Goal: Find specific page/section: Find specific page/section

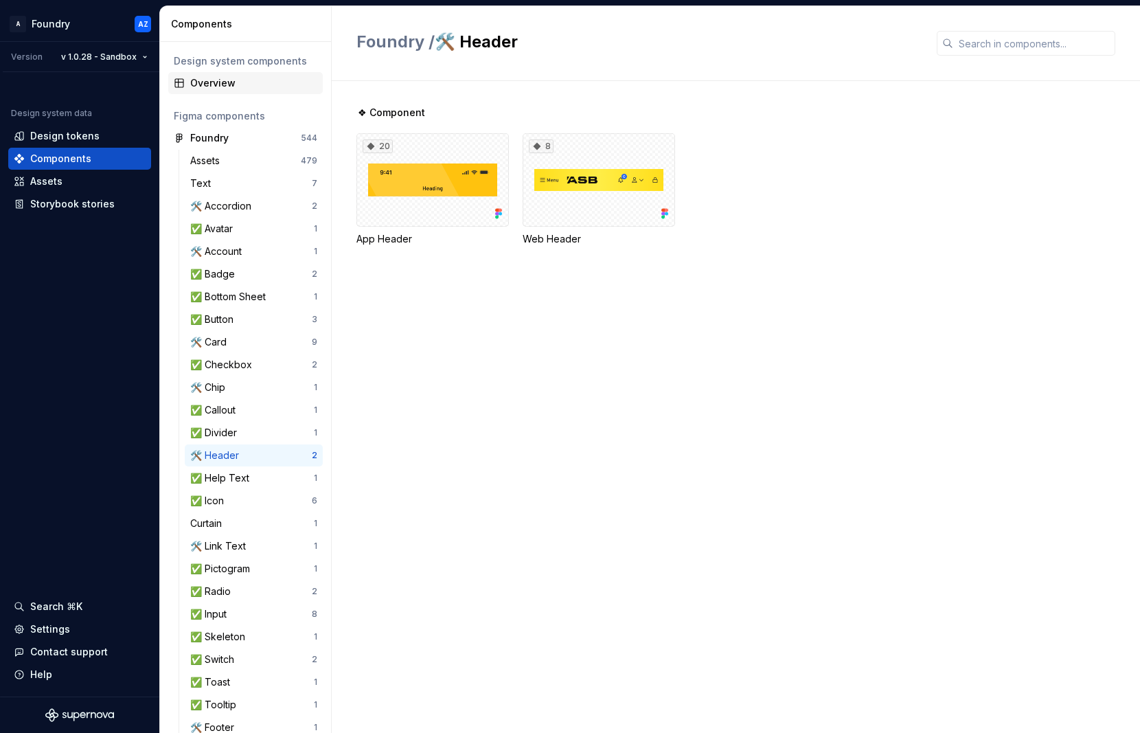
click at [227, 78] on div "Overview" at bounding box center [253, 83] width 127 height 14
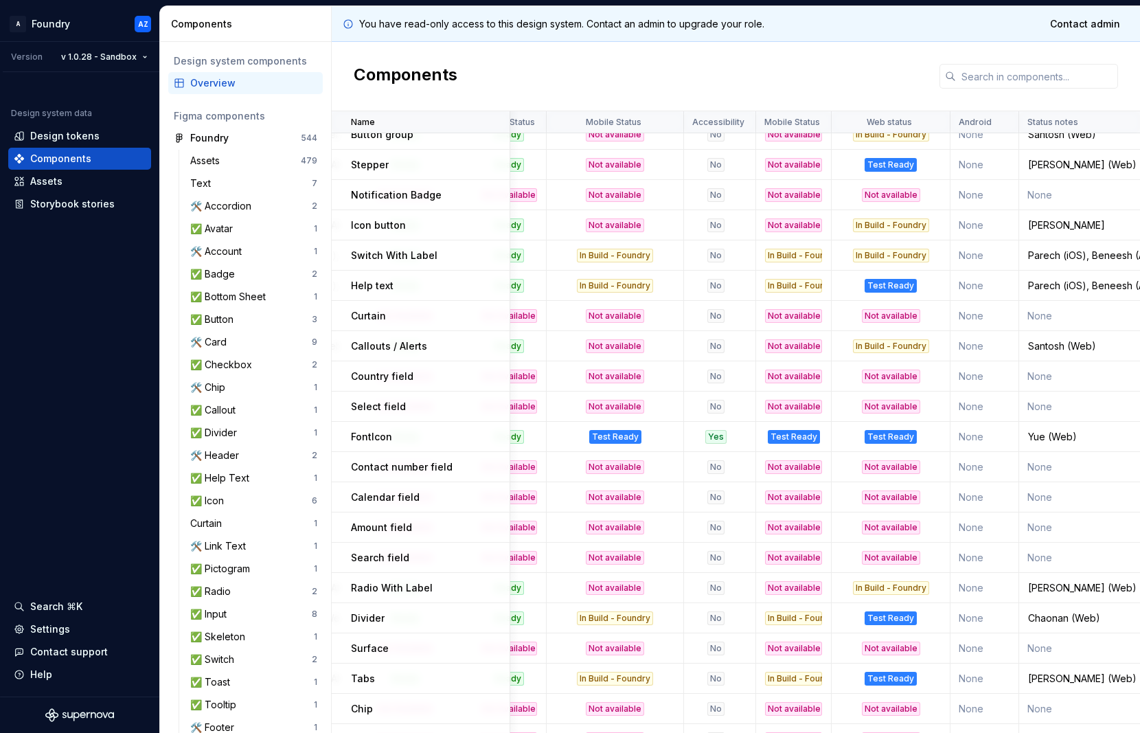
scroll to position [14, 242]
click at [878, 226] on div "In Build - Foundry" at bounding box center [890, 225] width 76 height 14
click at [880, 194] on div "Not available" at bounding box center [890, 195] width 58 height 14
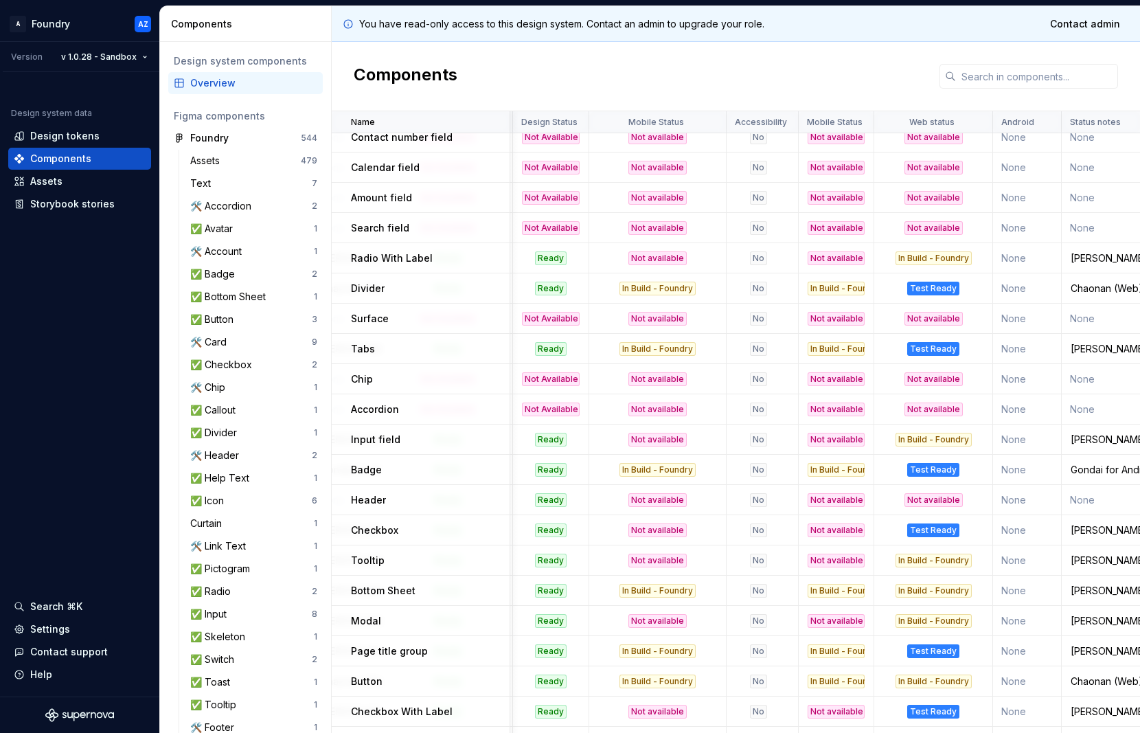
scroll to position [343, 0]
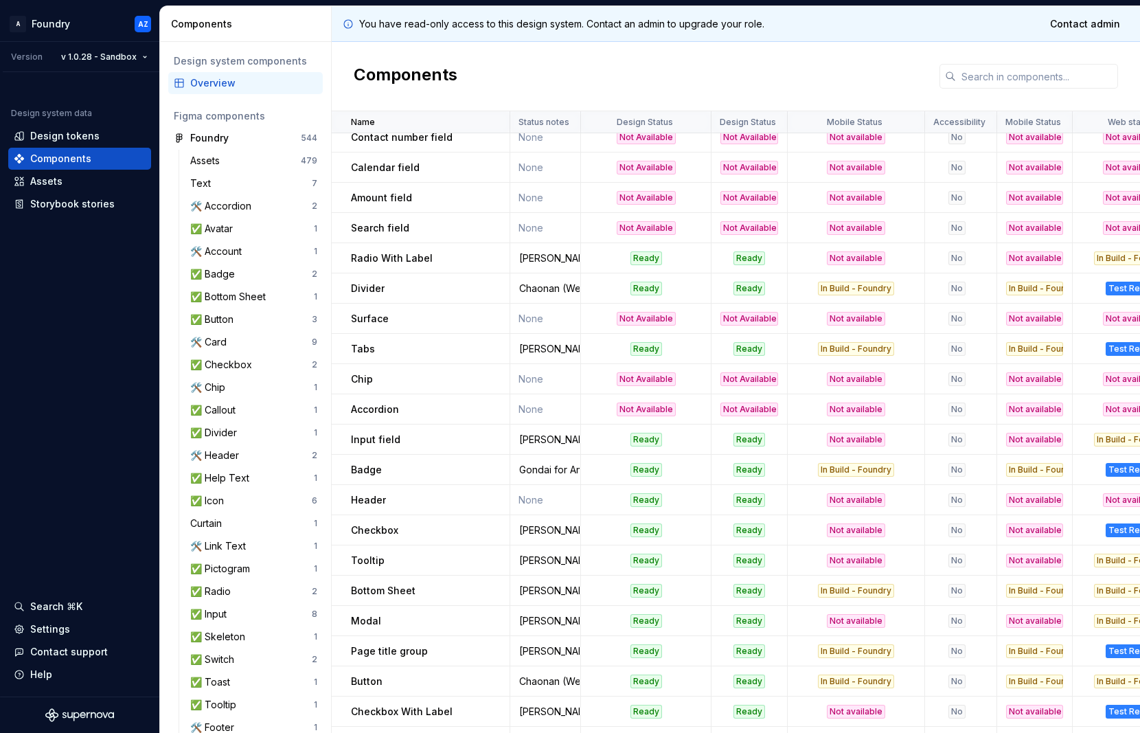
click at [560, 500] on td "None" at bounding box center [545, 500] width 71 height 30
click at [376, 497] on p "Header" at bounding box center [368, 500] width 35 height 14
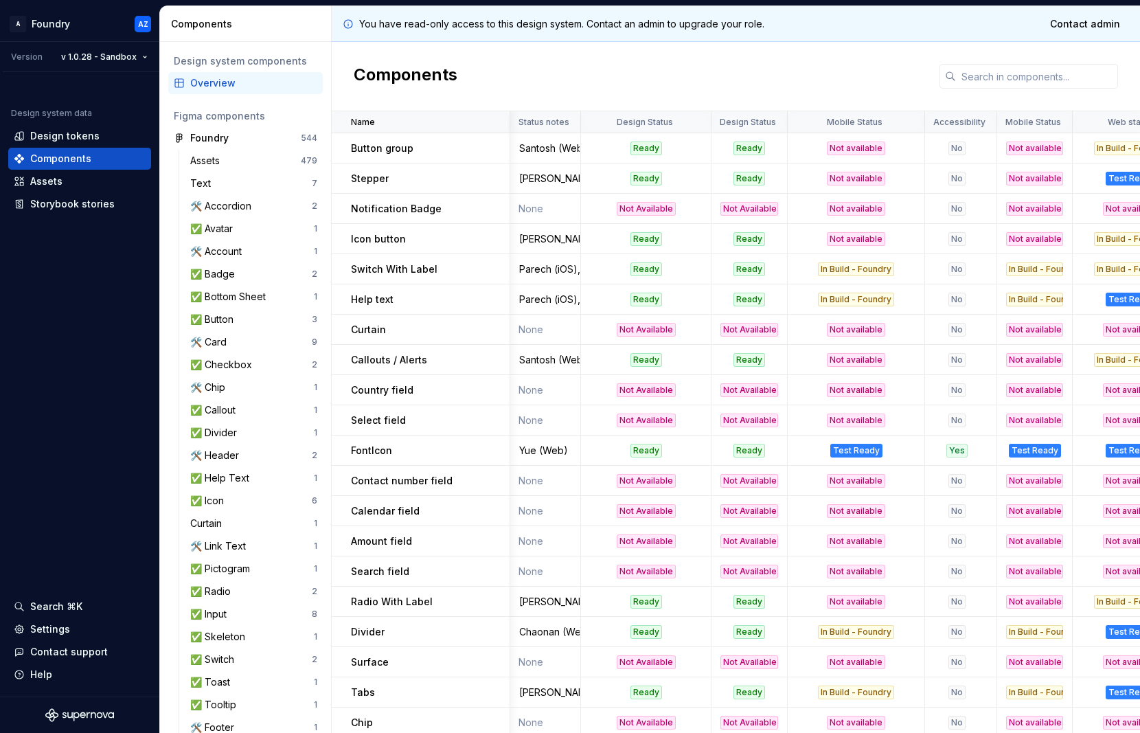
scroll to position [0, 1]
click at [395, 510] on p "Calendar field" at bounding box center [385, 511] width 69 height 14
click at [444, 531] on td "Amount field" at bounding box center [421, 541] width 179 height 30
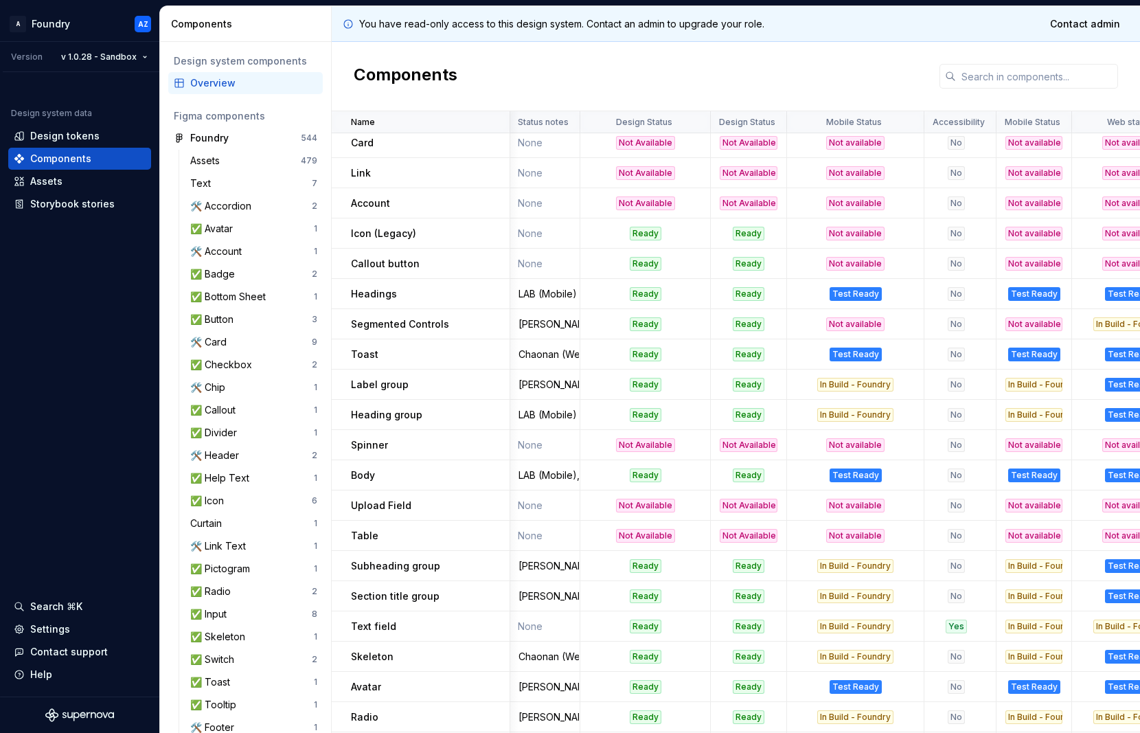
scroll to position [1032, 1]
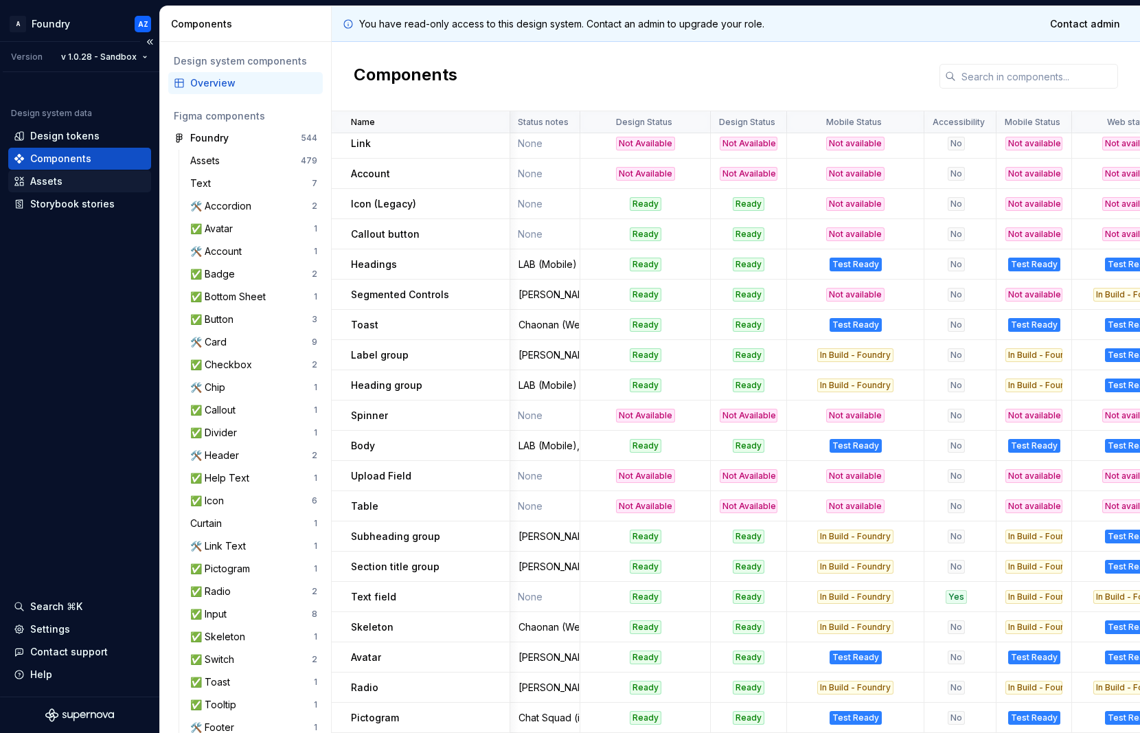
click at [47, 178] on div "Assets" at bounding box center [46, 181] width 32 height 14
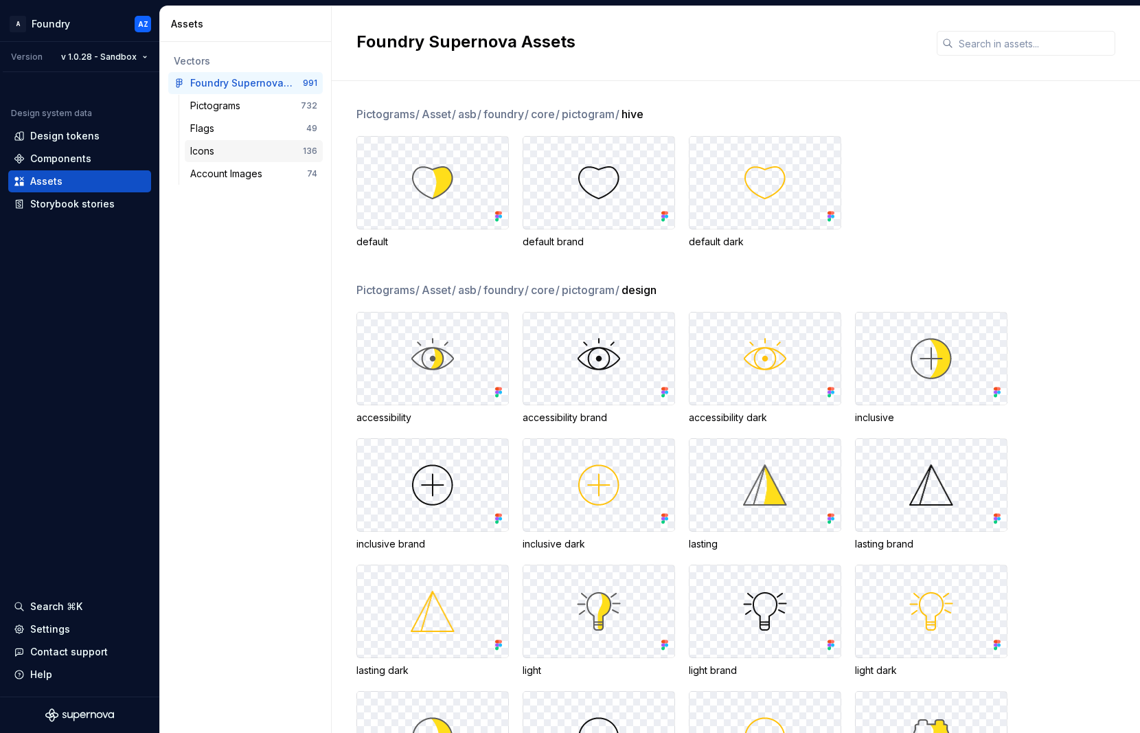
click at [207, 148] on div "Icons" at bounding box center [205, 151] width 30 height 14
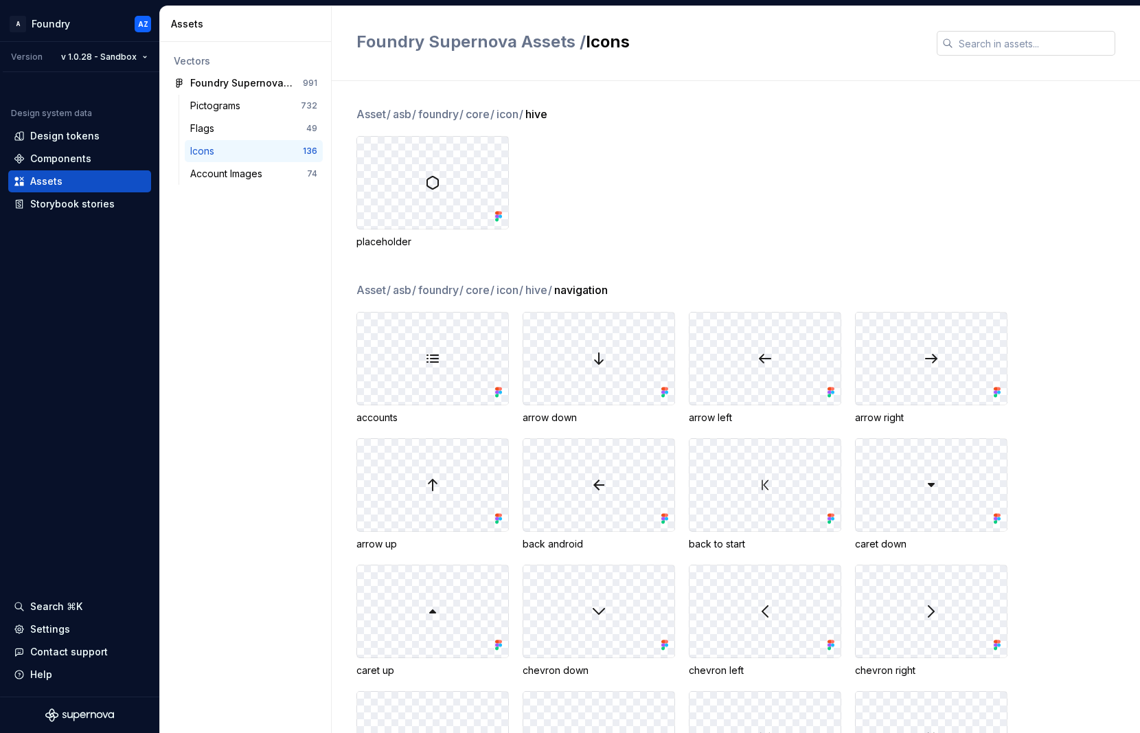
click at [993, 41] on input "text" at bounding box center [1034, 43] width 162 height 25
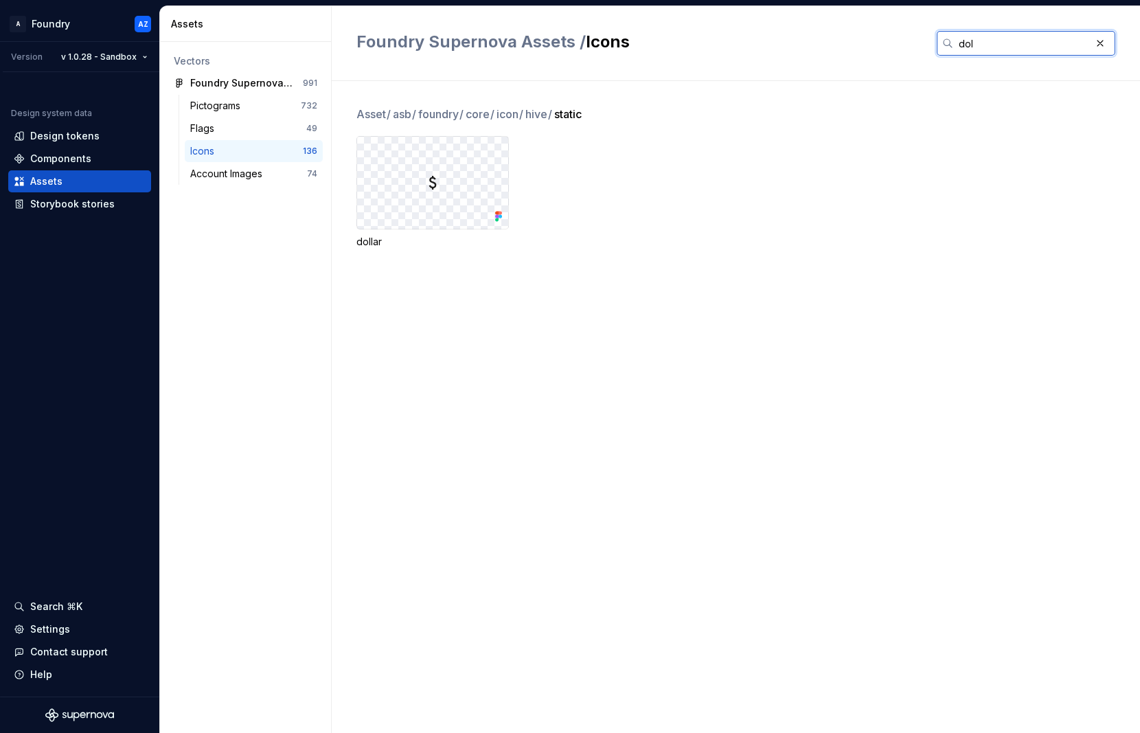
type input "dol"
click at [387, 233] on div "dollar" at bounding box center [432, 192] width 152 height 113
click at [455, 196] on div at bounding box center [432, 183] width 151 height 92
click at [439, 183] on img at bounding box center [432, 182] width 16 height 16
click at [498, 215] on icon at bounding box center [499, 216] width 3 height 3
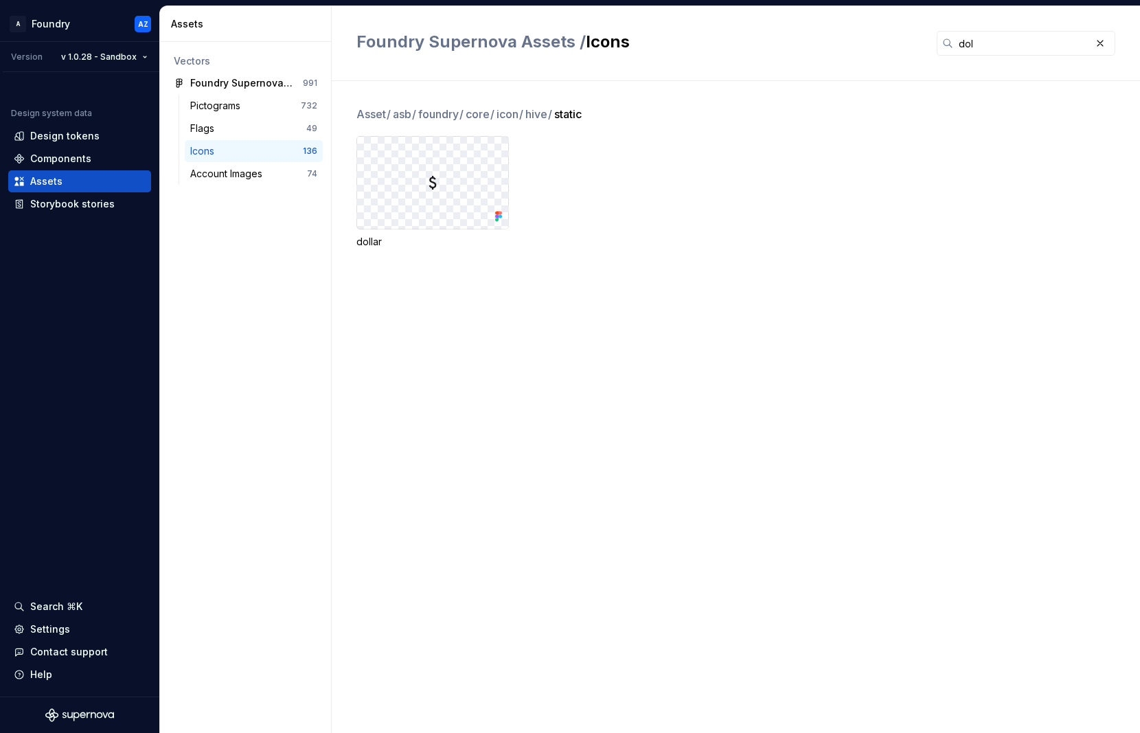
click at [498, 219] on icon at bounding box center [499, 216] width 14 height 14
click at [498, 215] on icon at bounding box center [499, 216] width 3 height 3
click at [439, 176] on img at bounding box center [432, 182] width 16 height 16
click at [222, 104] on div "Pictograms" at bounding box center [218, 106] width 56 height 14
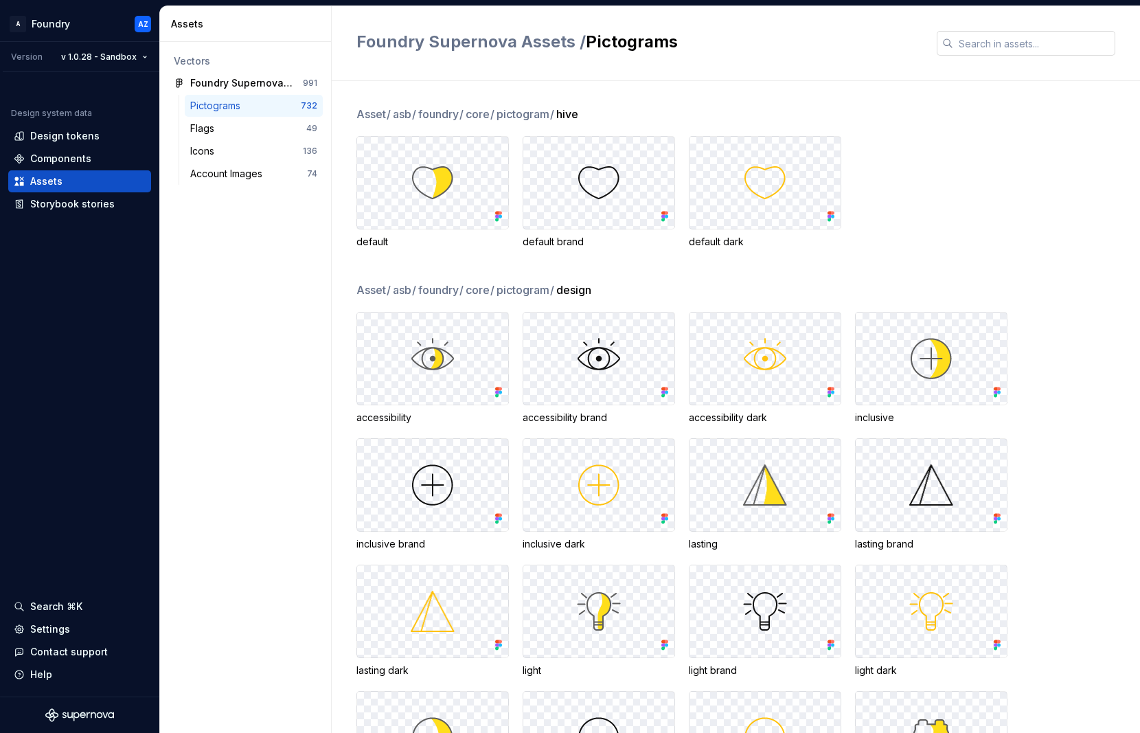
click at [971, 38] on input "text" at bounding box center [1034, 43] width 162 height 25
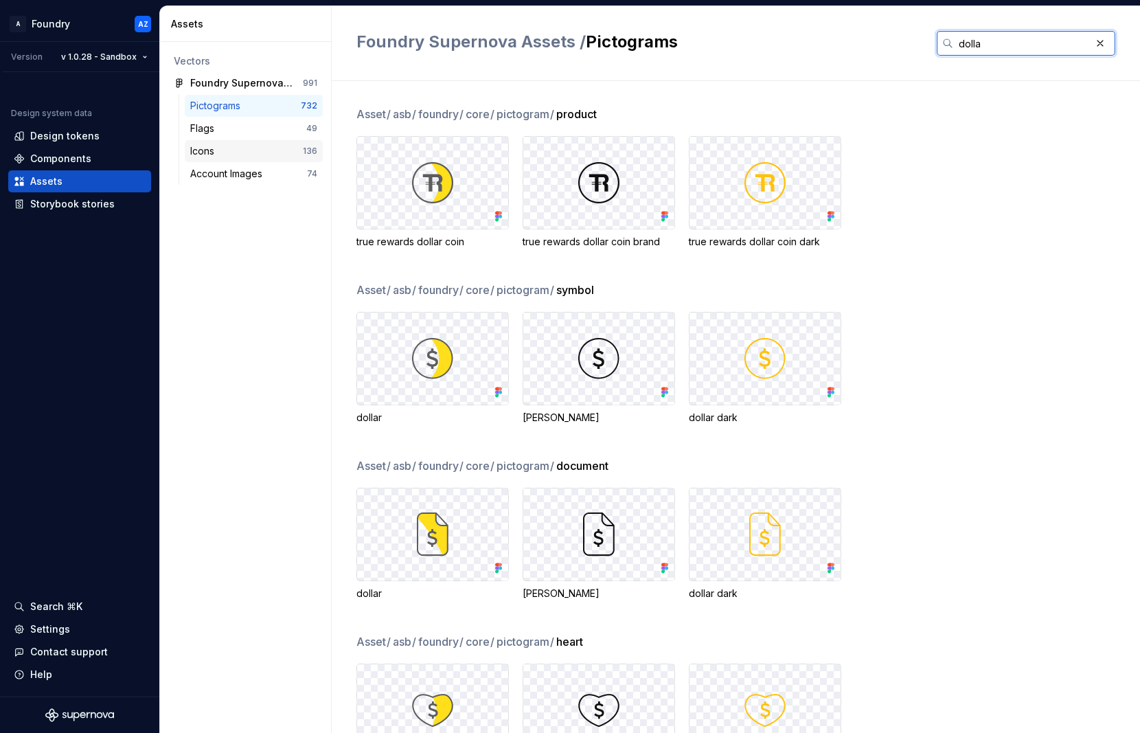
type input "dolla"
click at [212, 148] on div "Icons" at bounding box center [205, 151] width 30 height 14
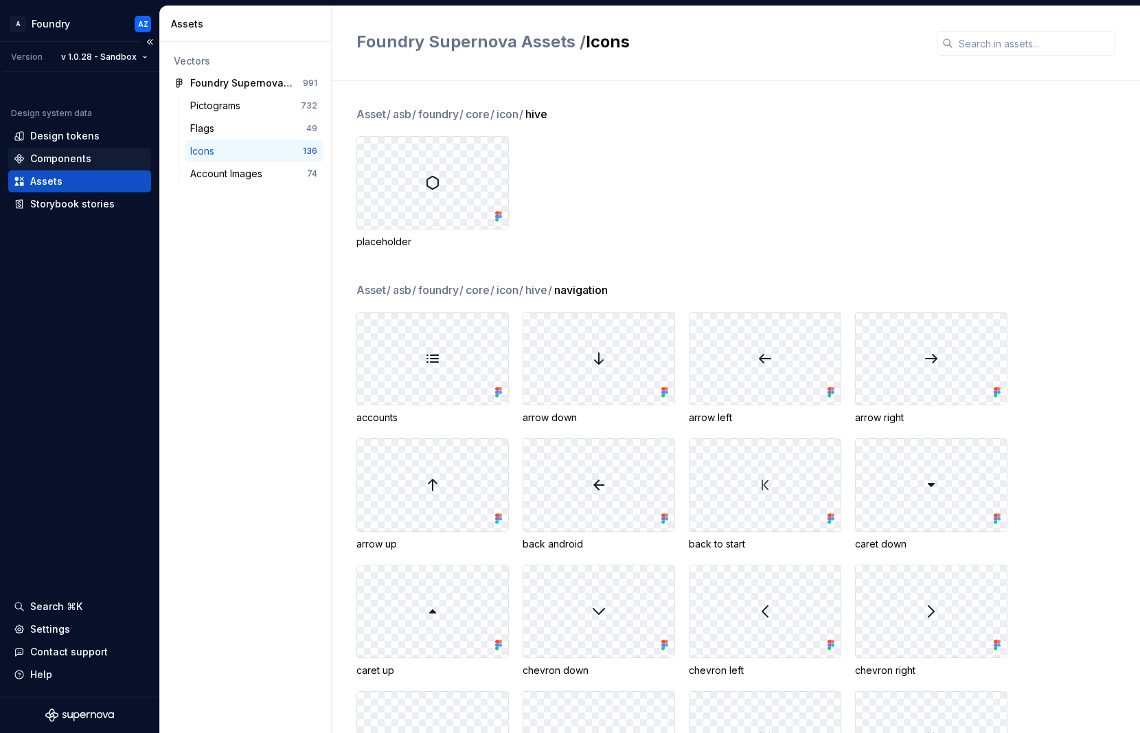
click at [51, 157] on div "Components" at bounding box center [60, 159] width 61 height 14
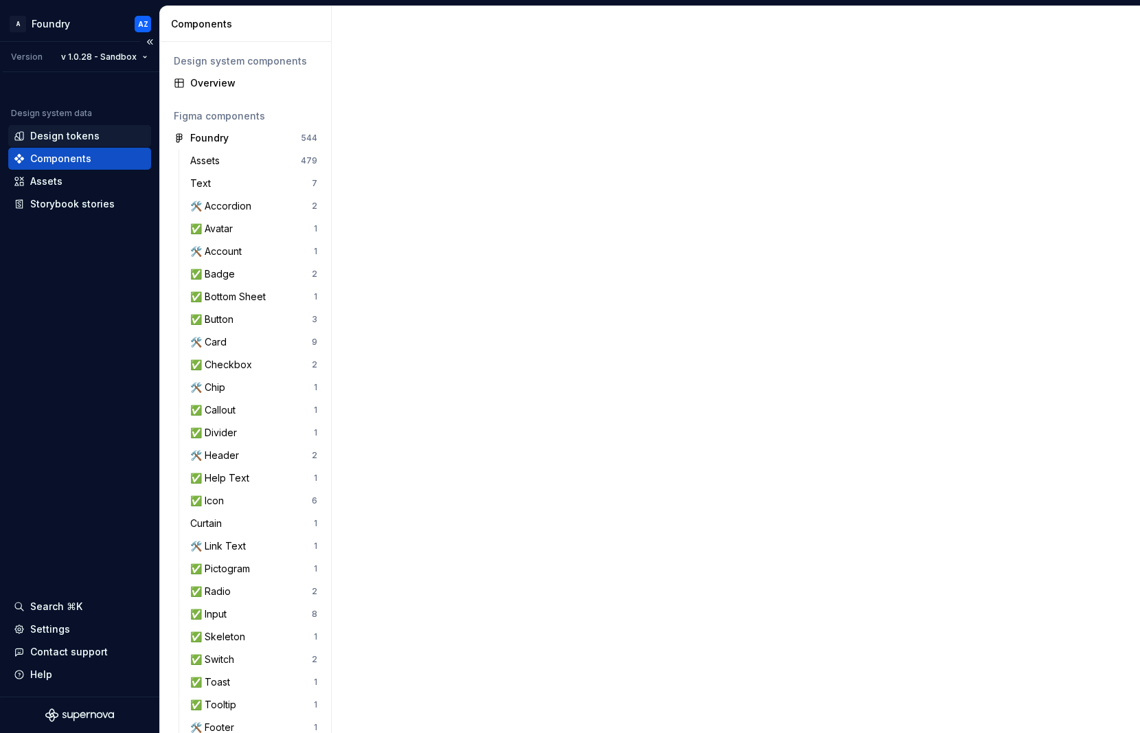
click at [66, 139] on div "Design tokens" at bounding box center [64, 136] width 69 height 14
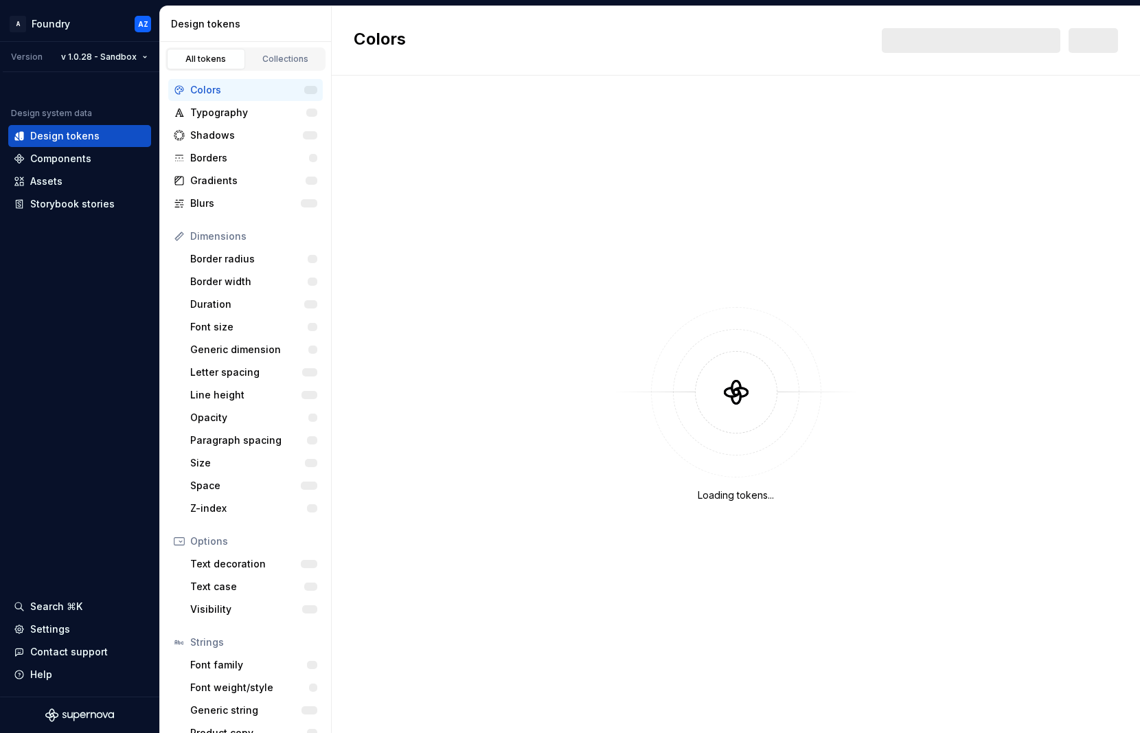
scroll to position [19, 0]
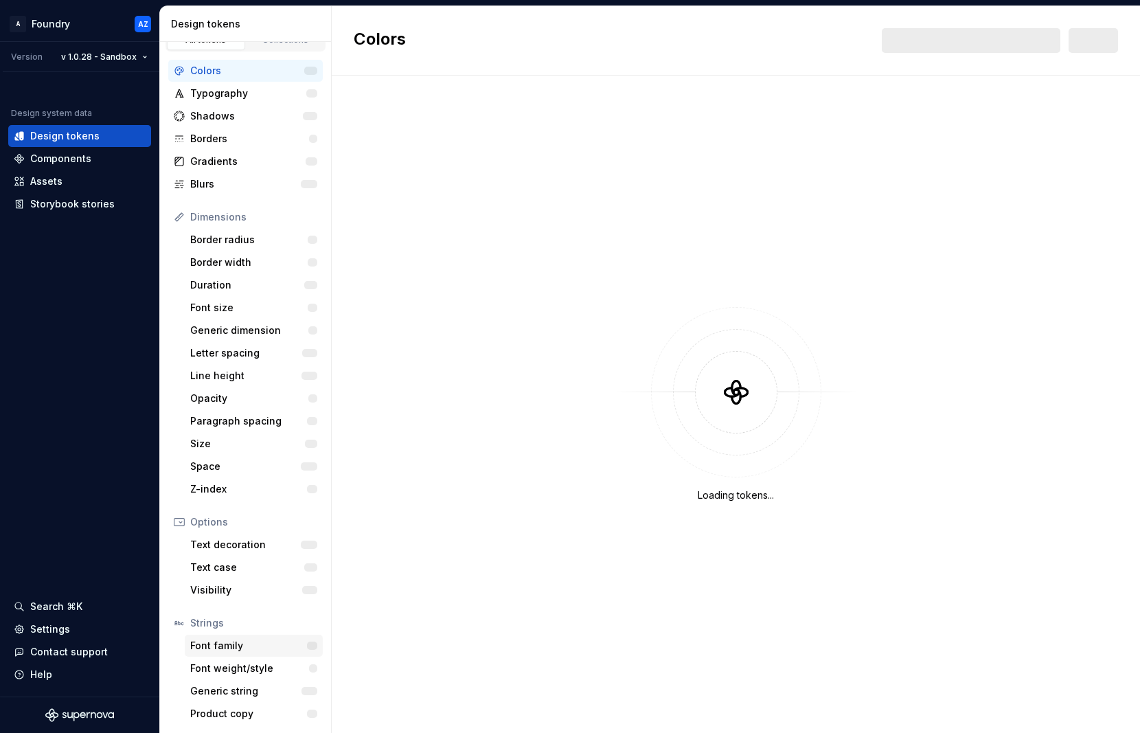
click at [196, 643] on div "Font family" at bounding box center [248, 646] width 117 height 14
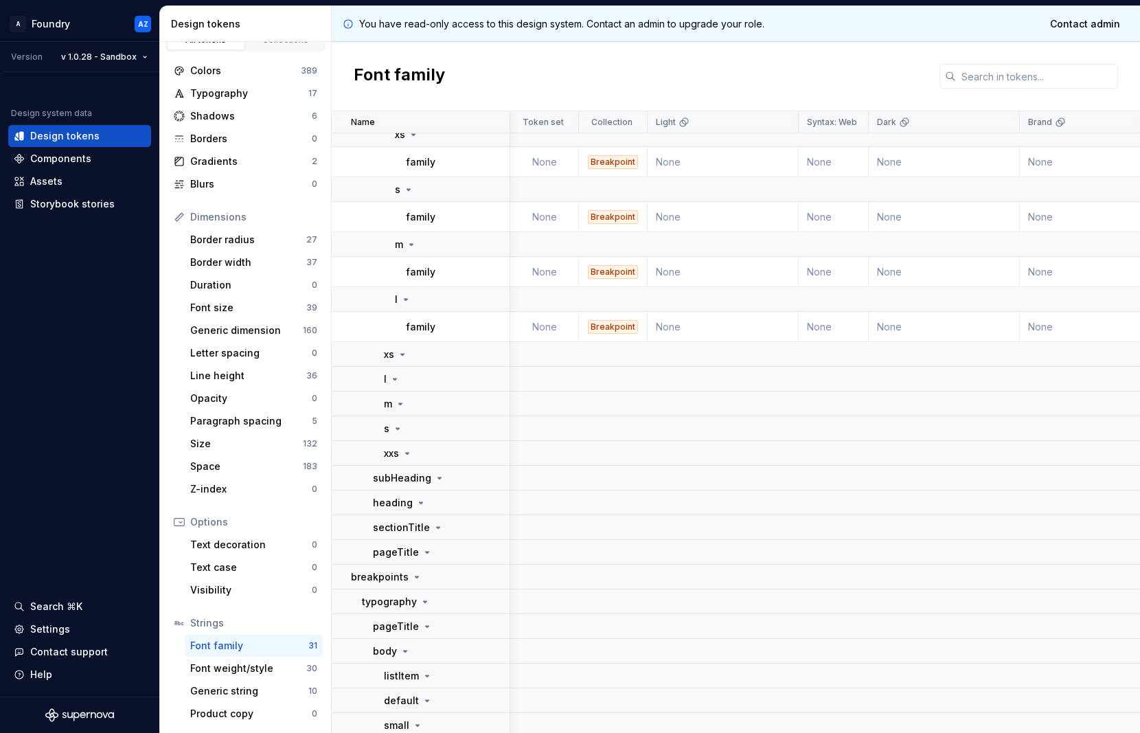
scroll to position [1741, 1]
click at [1002, 76] on input "text" at bounding box center [1037, 76] width 162 height 25
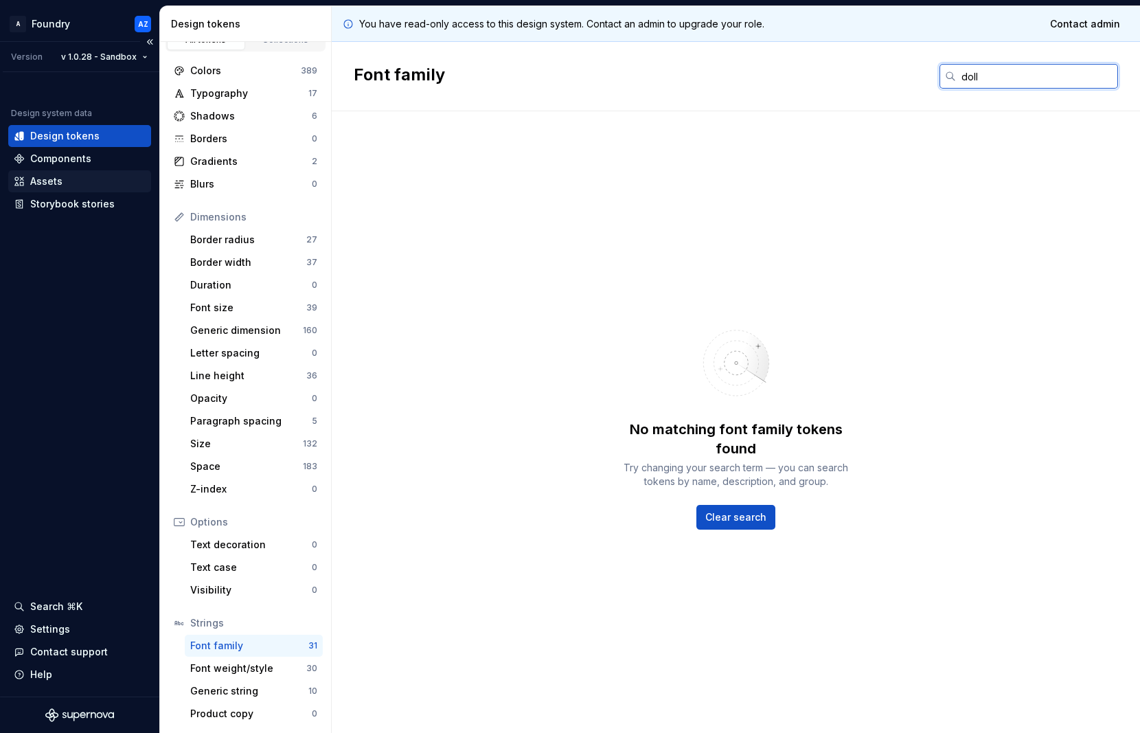
type input "doll"
click at [21, 176] on icon at bounding box center [19, 181] width 11 height 11
